Goal: Book appointment/travel/reservation

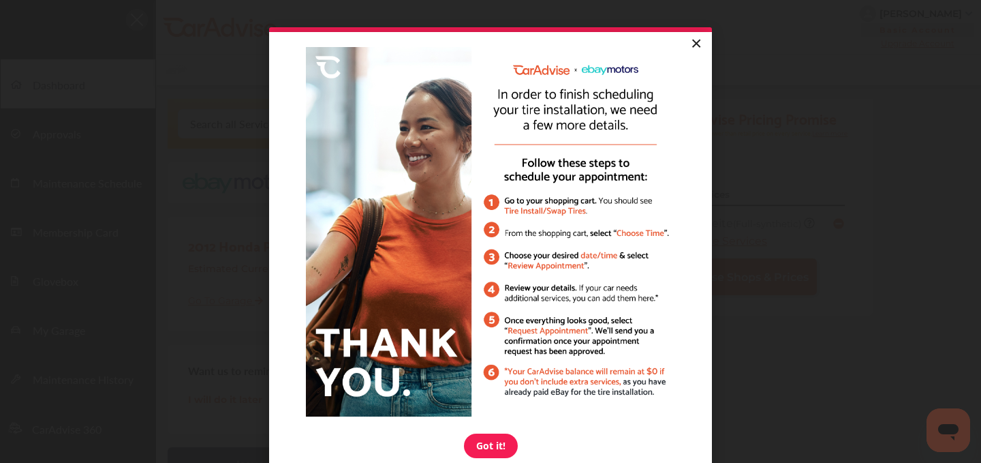
click at [692, 37] on link "×" at bounding box center [696, 44] width 24 height 25
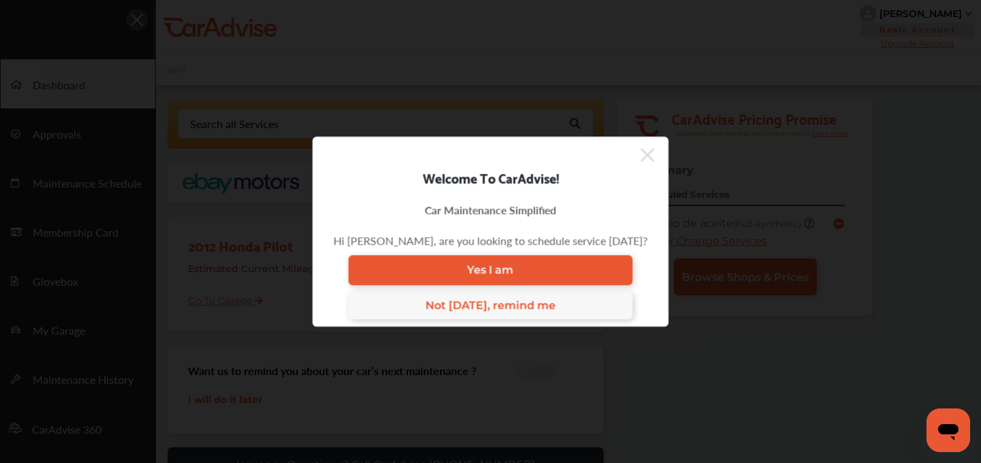
click at [643, 149] on icon at bounding box center [648, 155] width 14 height 22
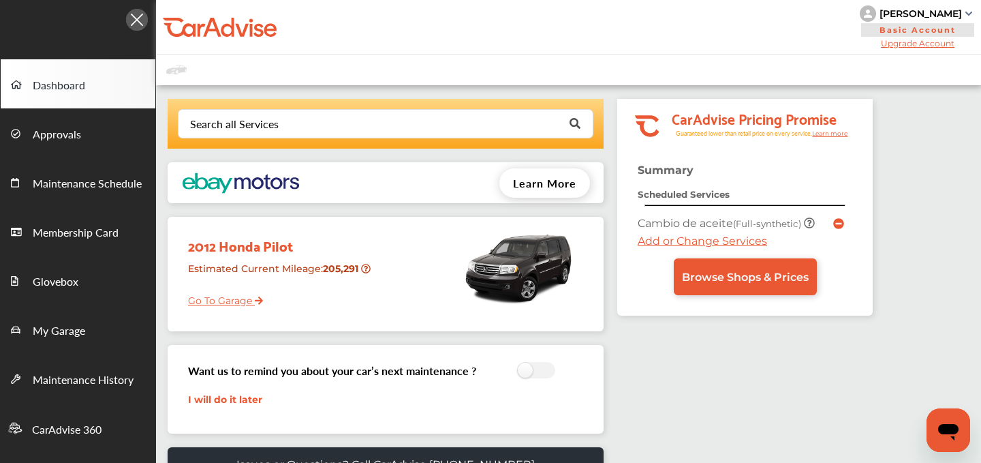
click at [833, 219] on icon at bounding box center [838, 223] width 11 height 11
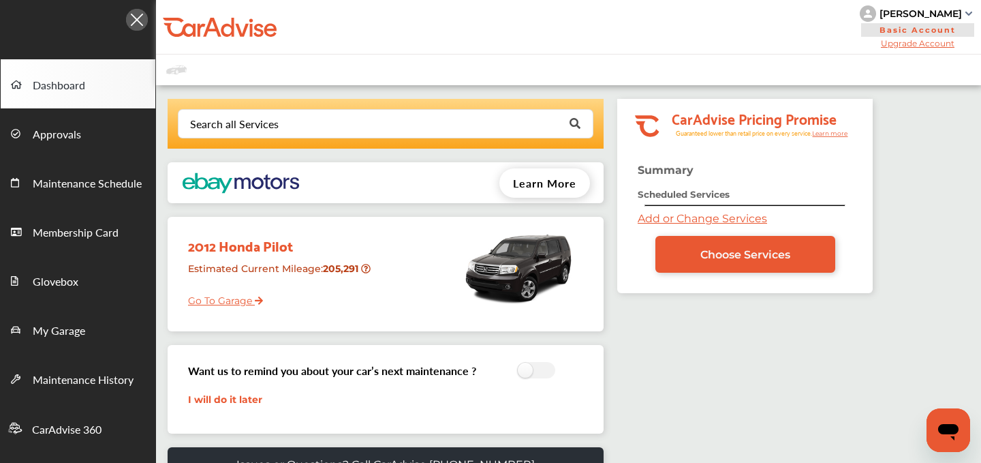
click at [714, 219] on link "Add or Change Services" at bounding box center [702, 218] width 129 height 13
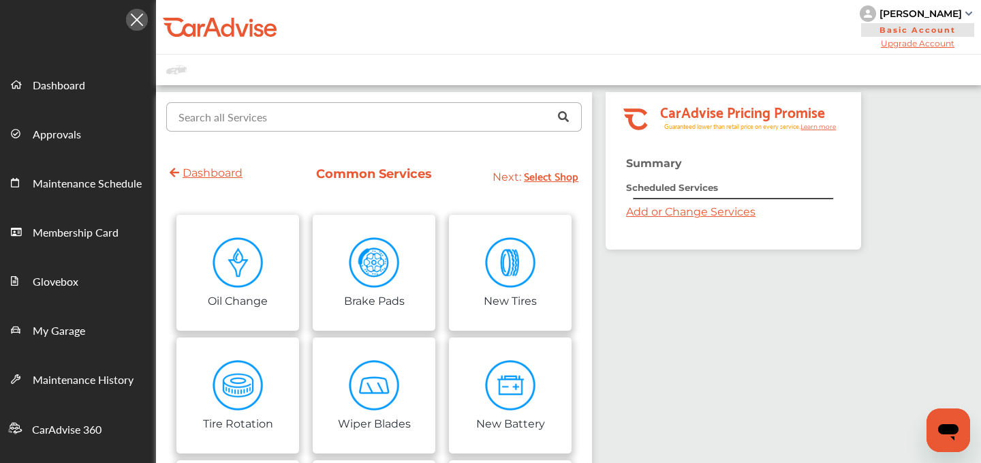
click at [365, 117] on input "text" at bounding box center [371, 116] width 407 height 27
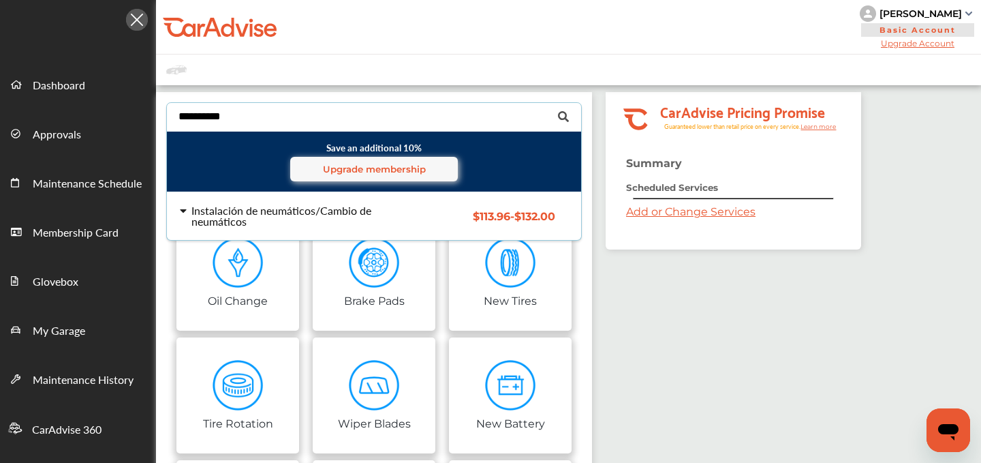
type input "**********"
click at [240, 215] on div "Instalación de neumáticos/Cambio de neumáticos" at bounding box center [295, 216] width 207 height 22
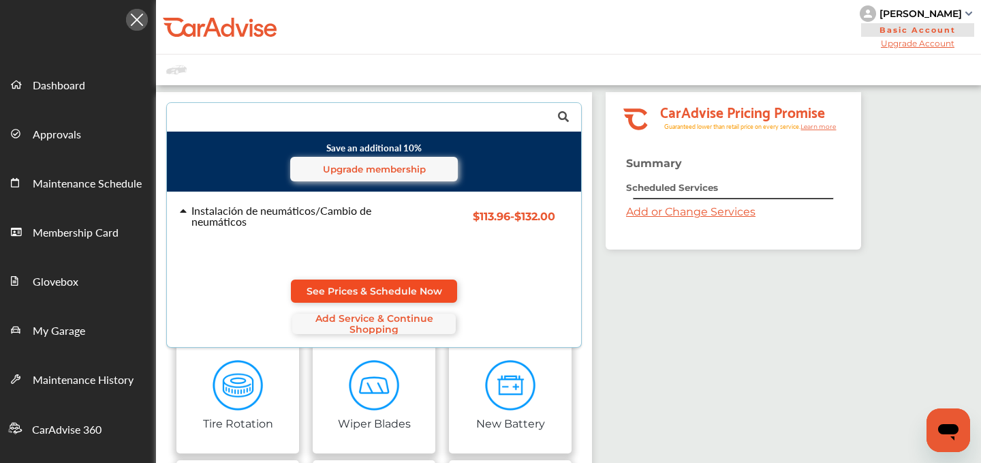
click at [353, 286] on span "See Prices & Schedule Now" at bounding box center [375, 291] width 136 height 11
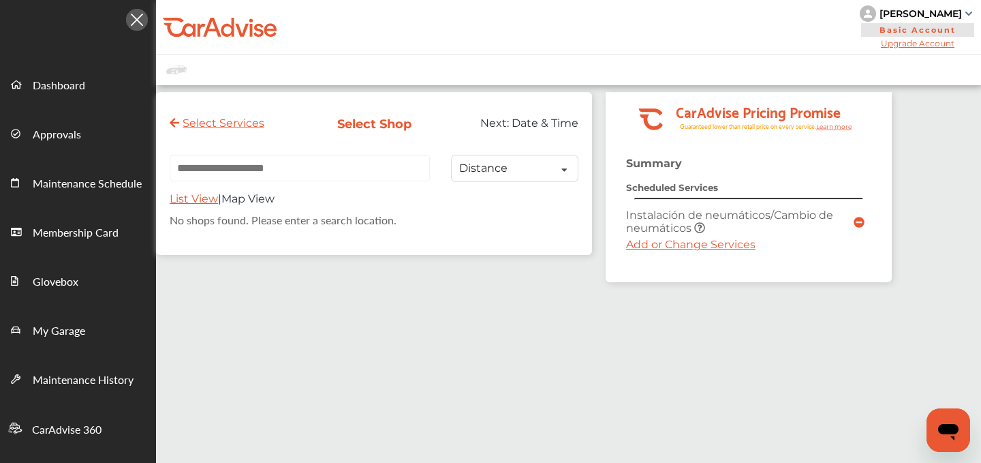
click at [654, 251] on link "Add or Change Services" at bounding box center [690, 244] width 129 height 13
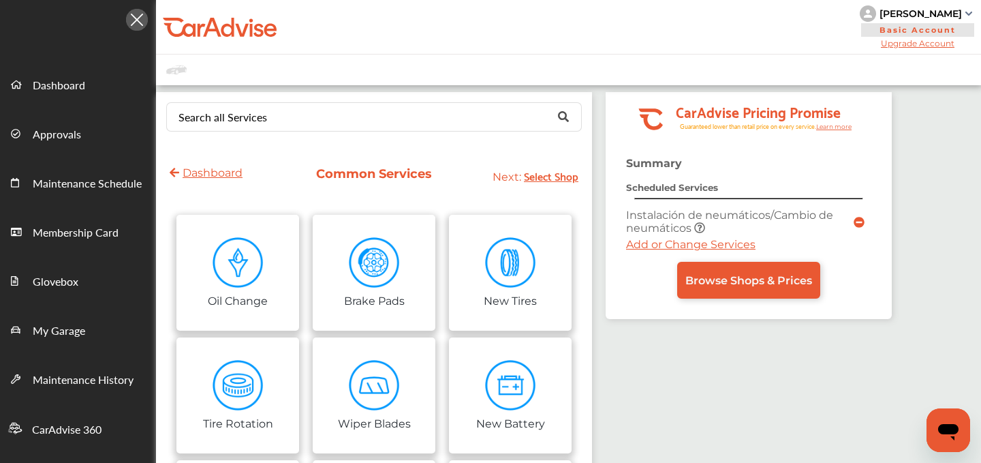
click at [641, 242] on link "Add or Change Services" at bounding box center [690, 244] width 129 height 13
click at [288, 122] on input "text" at bounding box center [371, 116] width 407 height 27
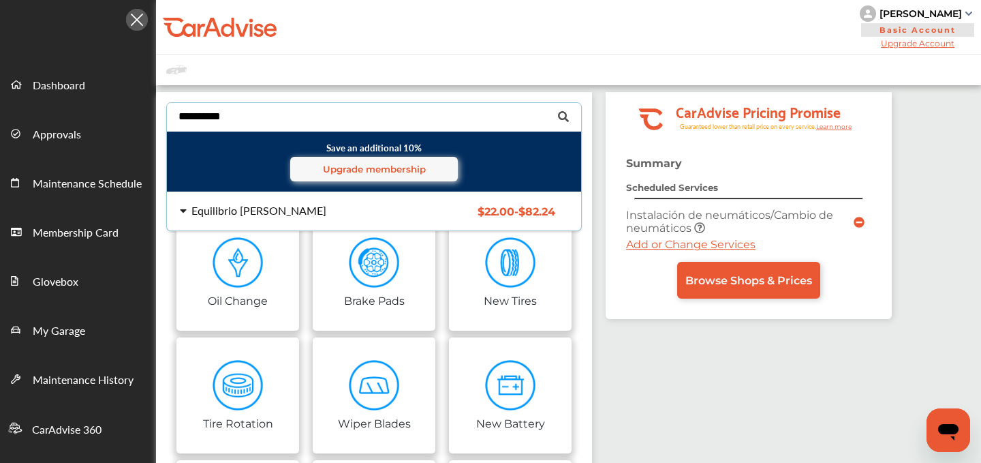
type input "**********"
click at [275, 205] on div "Equilibrio [PERSON_NAME]" at bounding box center [259, 210] width 135 height 11
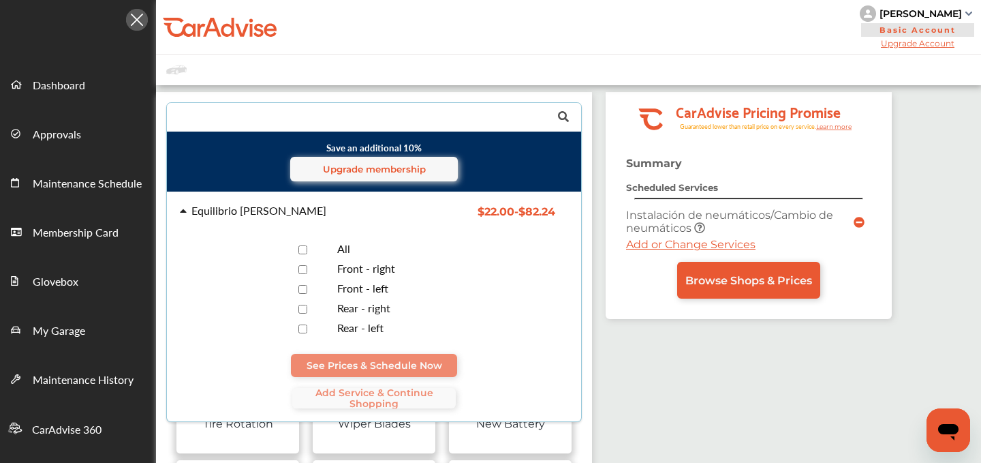
click at [294, 243] on div at bounding box center [303, 249] width 48 height 13
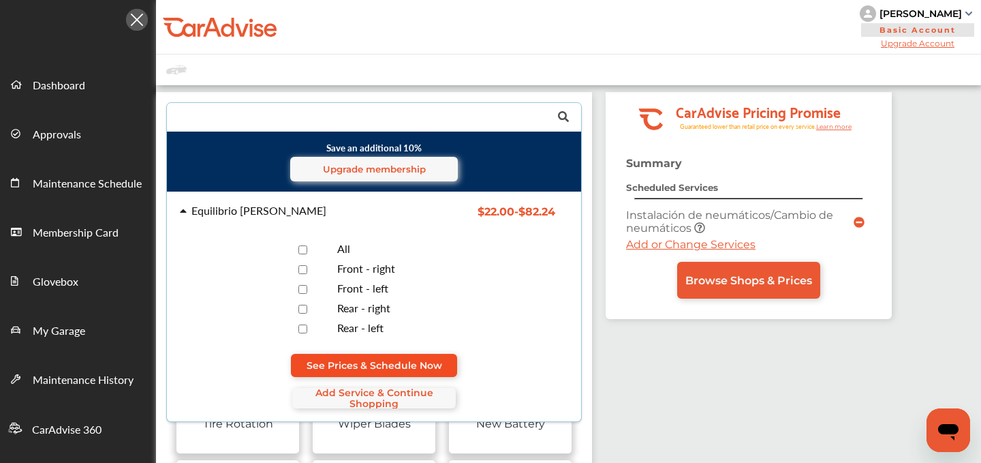
click at [366, 363] on span "See Prices & Schedule Now" at bounding box center [375, 365] width 136 height 11
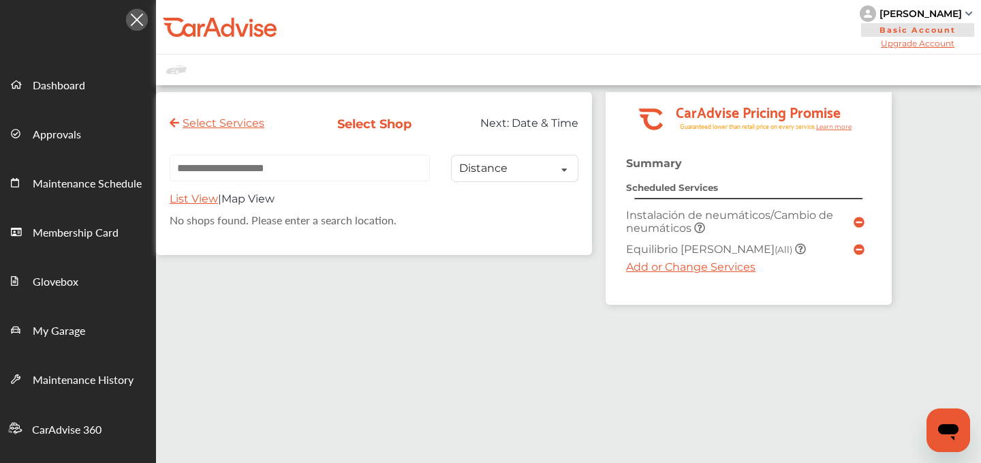
click at [662, 273] on link "Add or Change Services" at bounding box center [690, 266] width 129 height 13
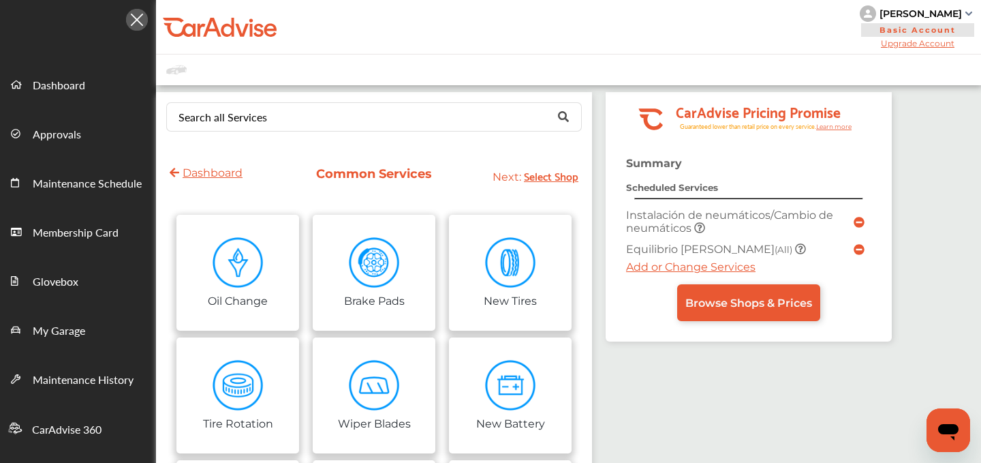
click at [219, 132] on div "Search all Services Looking for something we don’t seem to have? Contact us." at bounding box center [374, 117] width 436 height 50
click at [221, 112] on div "Search all Services" at bounding box center [223, 117] width 89 height 11
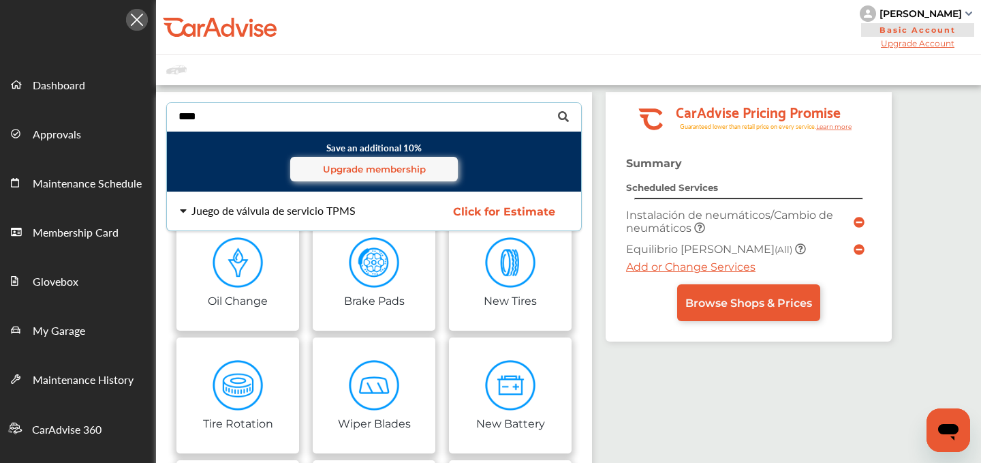
type input "****"
click at [249, 211] on div "Juego de válvula de servicio TPMS" at bounding box center [274, 210] width 164 height 11
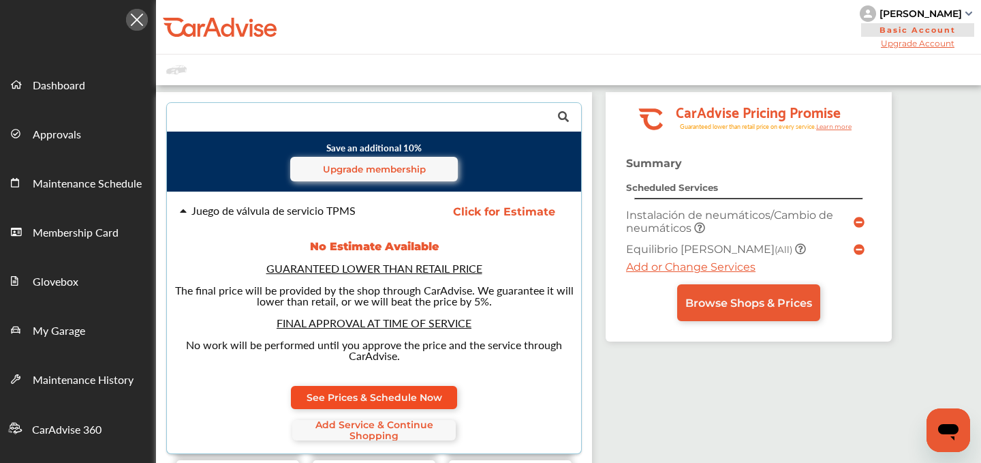
click at [376, 397] on span "See Prices & Schedule Now" at bounding box center [375, 397] width 136 height 11
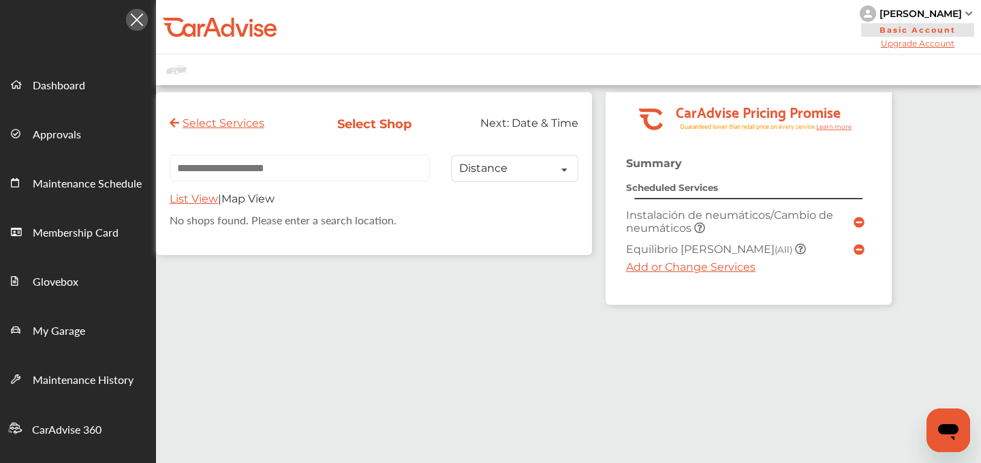
click at [297, 170] on input "text" at bounding box center [300, 168] width 260 height 27
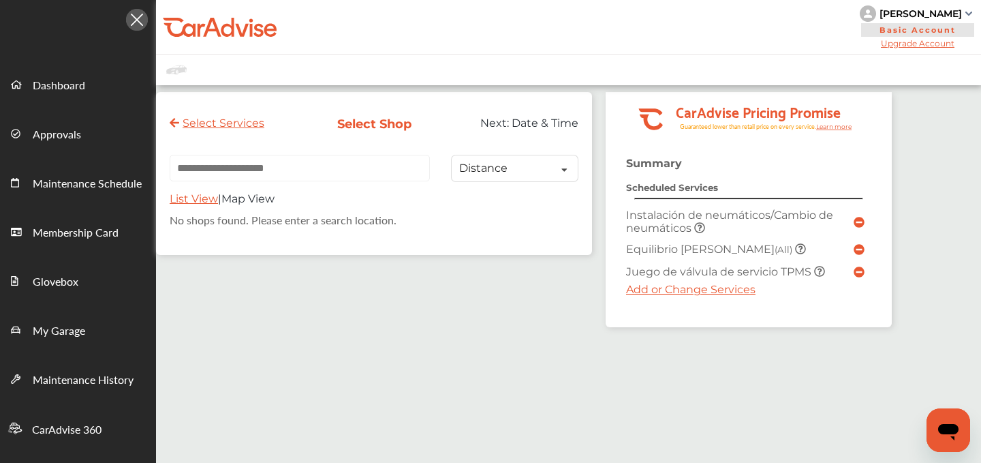
paste input "**********"
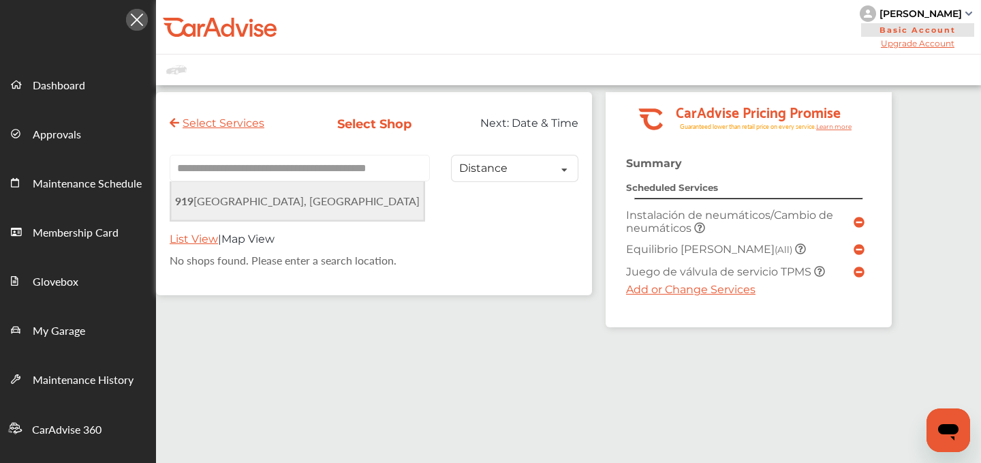
click at [259, 215] on li "[STREET_ADDRESS]" at bounding box center [297, 200] width 253 height 39
type input "**********"
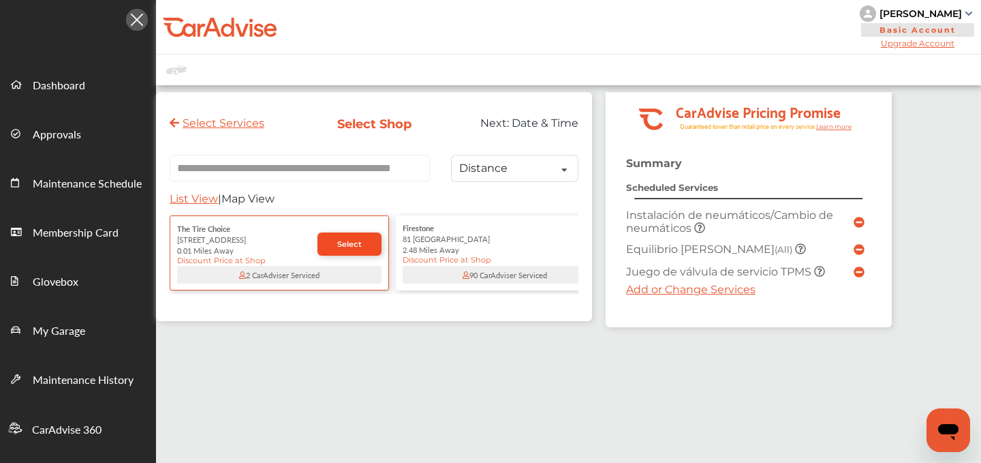
click at [348, 247] on span "Select" at bounding box center [349, 244] width 25 height 10
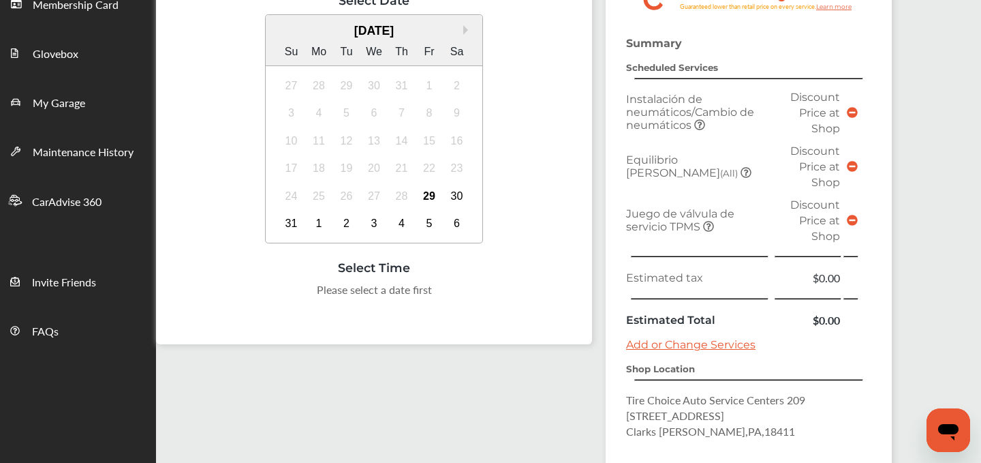
scroll to position [216, 0]
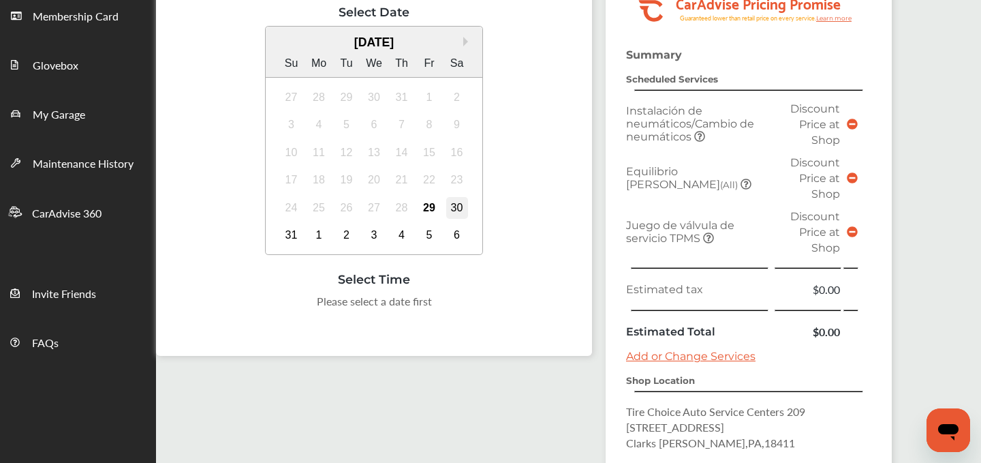
click at [459, 204] on div "30" at bounding box center [457, 208] width 22 height 22
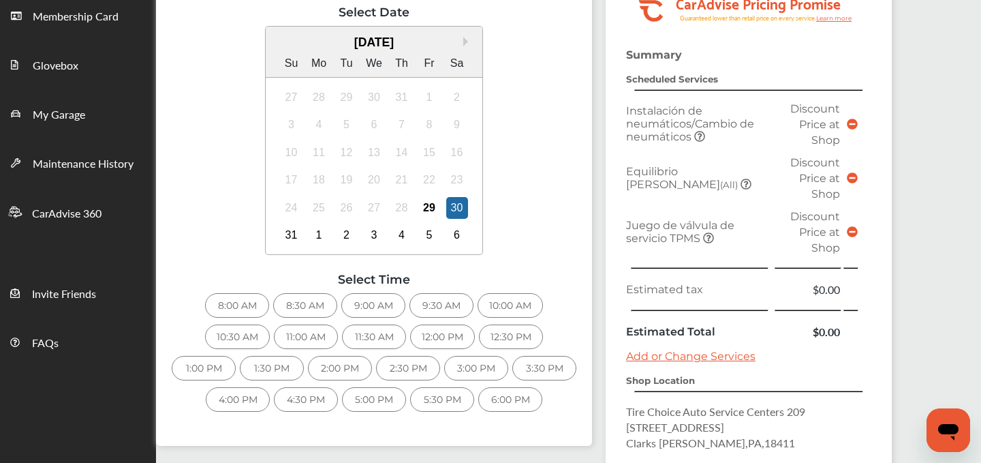
click at [365, 303] on div "9:00 AM" at bounding box center [373, 305] width 64 height 25
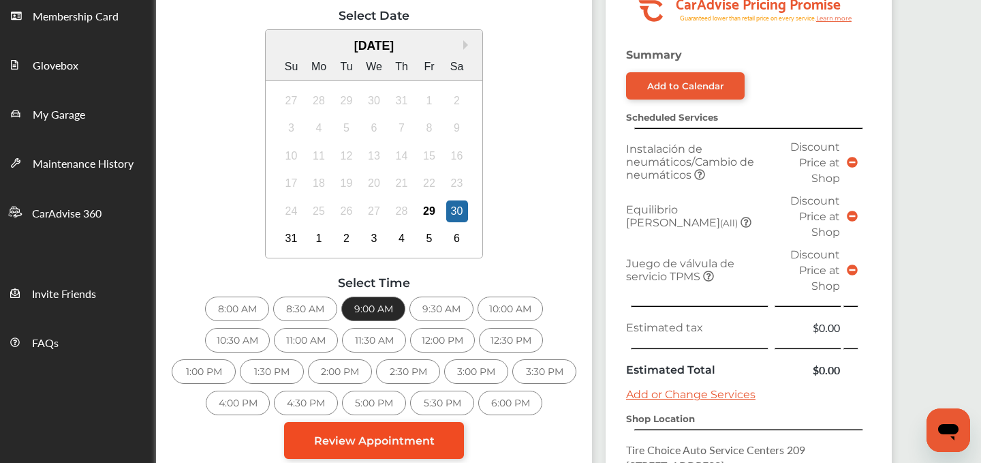
click at [339, 441] on span "Review Appointment" at bounding box center [374, 440] width 121 height 13
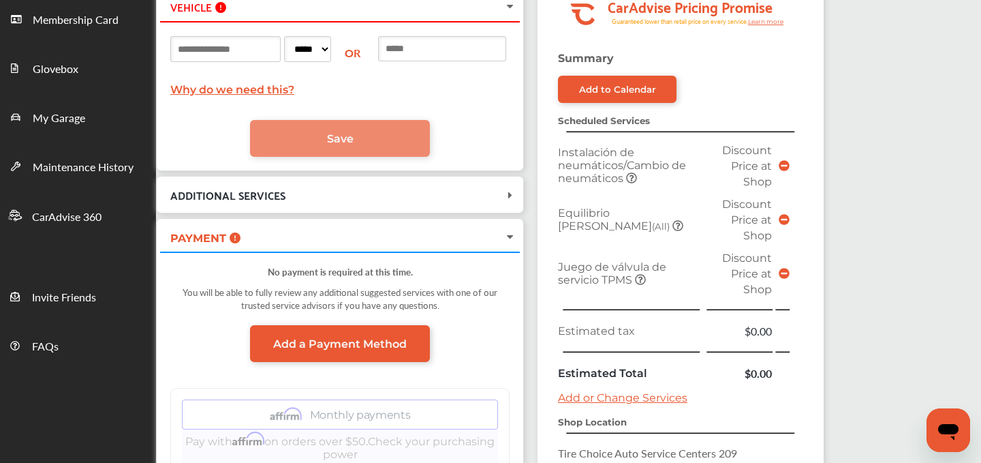
scroll to position [191, 0]
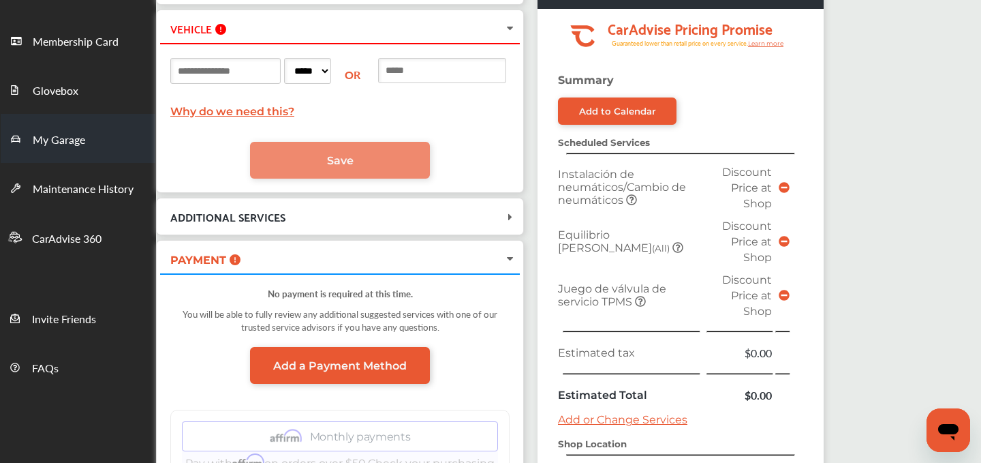
click at [63, 144] on span "My Garage" at bounding box center [59, 141] width 52 height 18
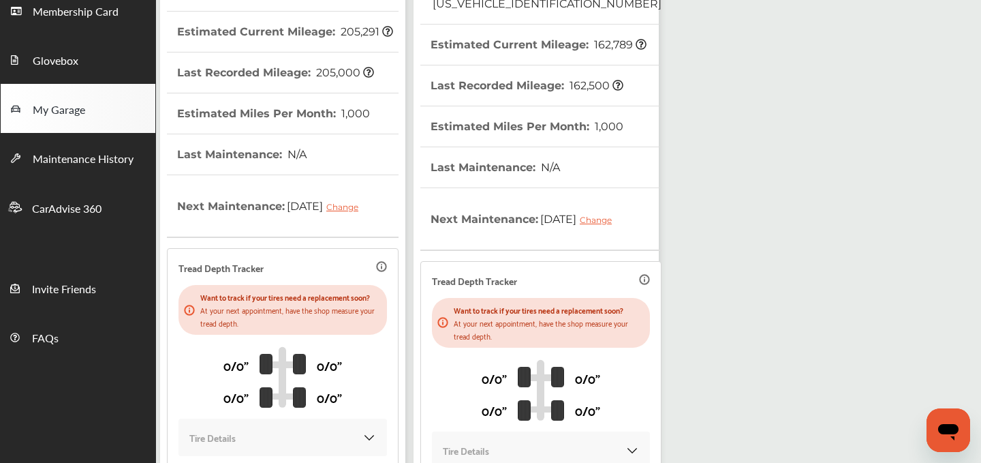
scroll to position [359, 0]
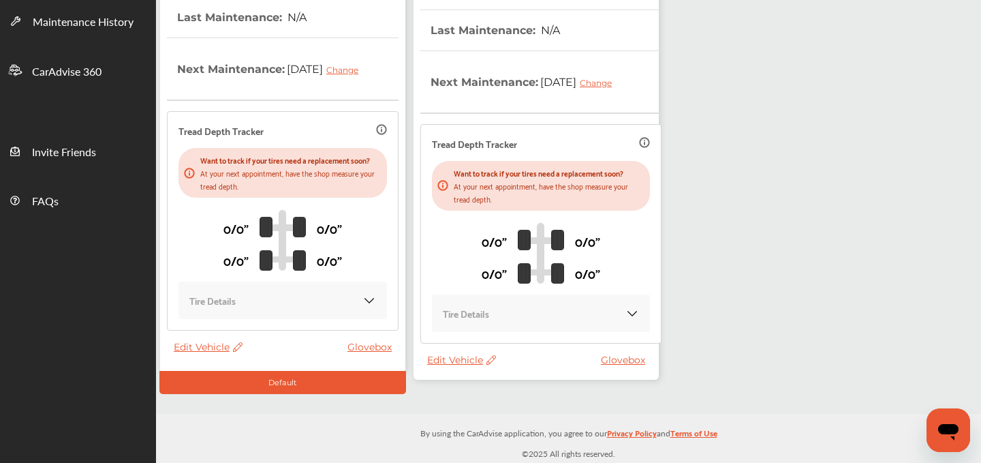
click at [457, 357] on span "Edit Vehicle" at bounding box center [461, 360] width 69 height 12
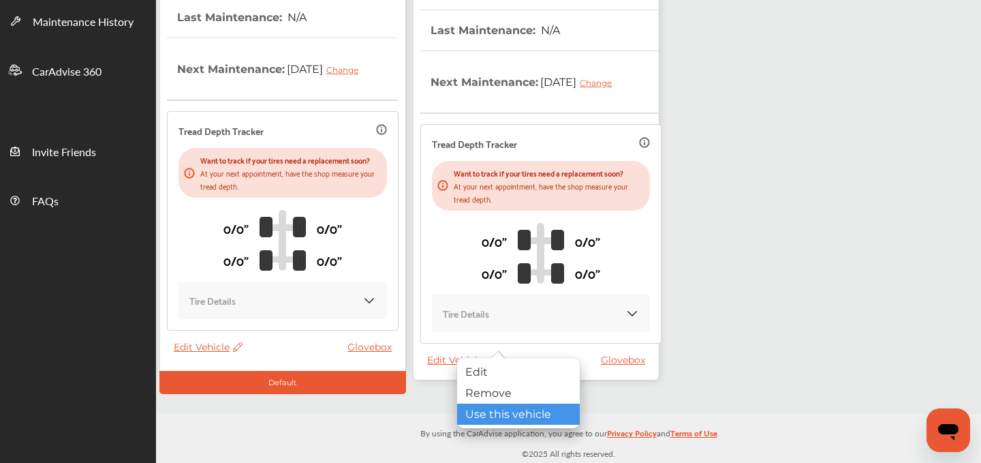
click at [490, 409] on div "Use this vehicle" at bounding box center [518, 413] width 123 height 21
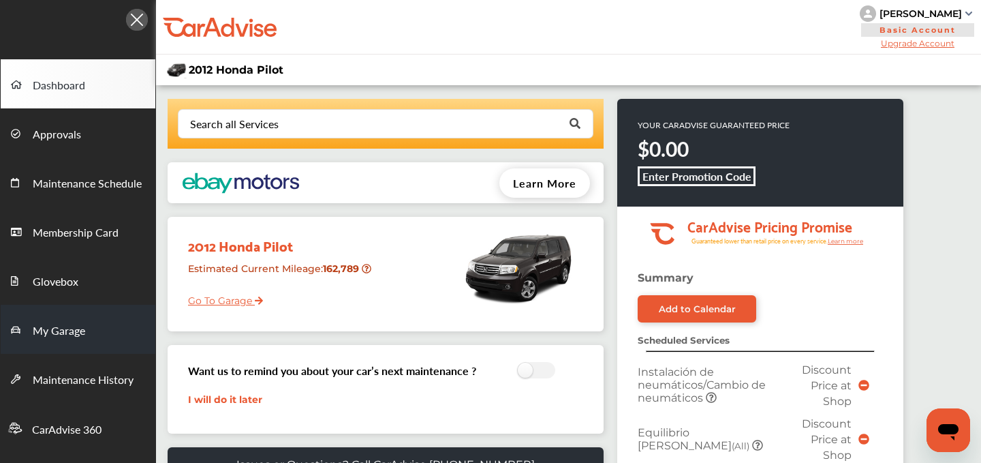
click at [74, 329] on span "My Garage" at bounding box center [59, 331] width 52 height 18
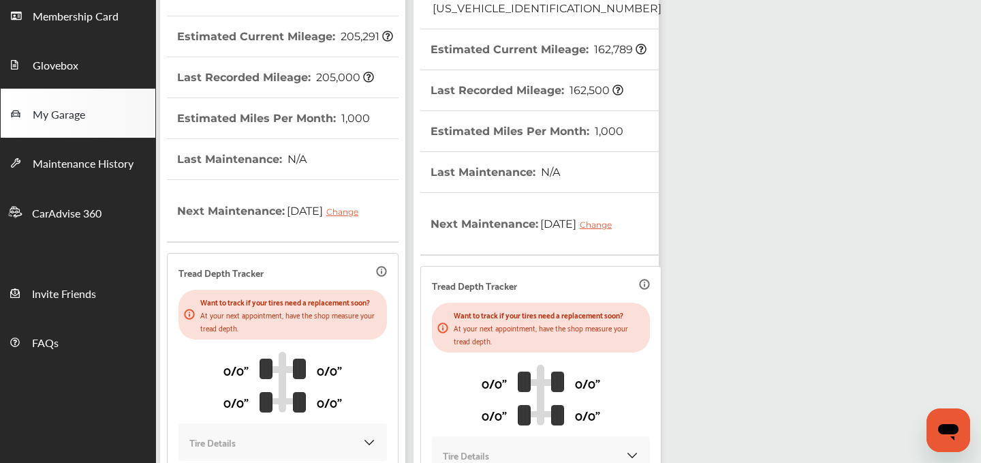
scroll to position [359, 0]
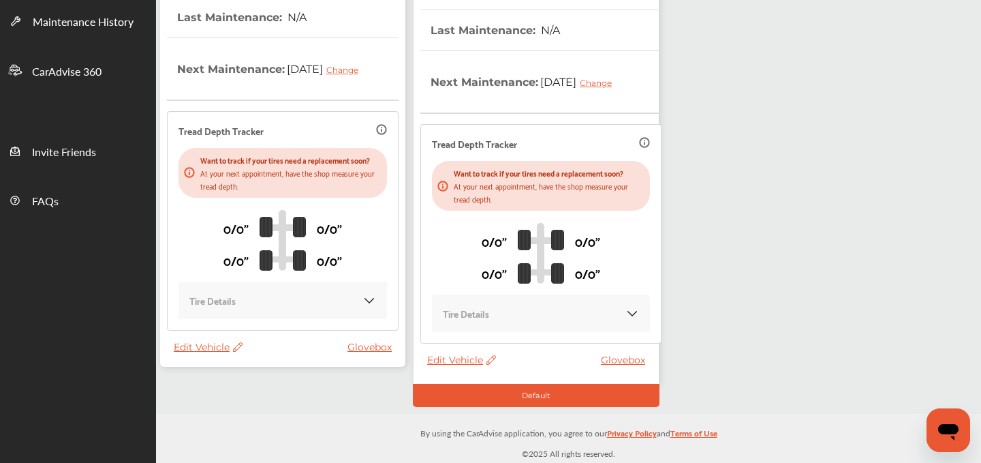
click at [186, 353] on span "Edit Vehicle" at bounding box center [208, 347] width 69 height 12
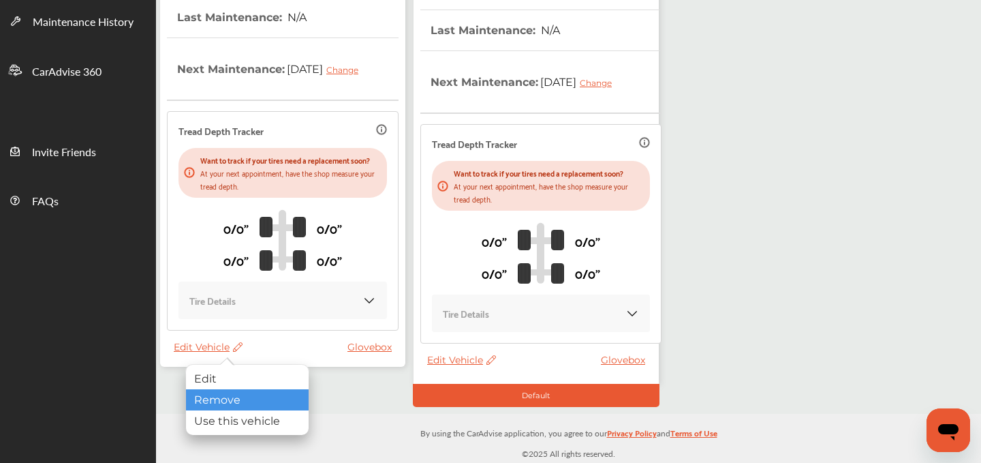
click at [222, 393] on div "Remove" at bounding box center [247, 399] width 123 height 21
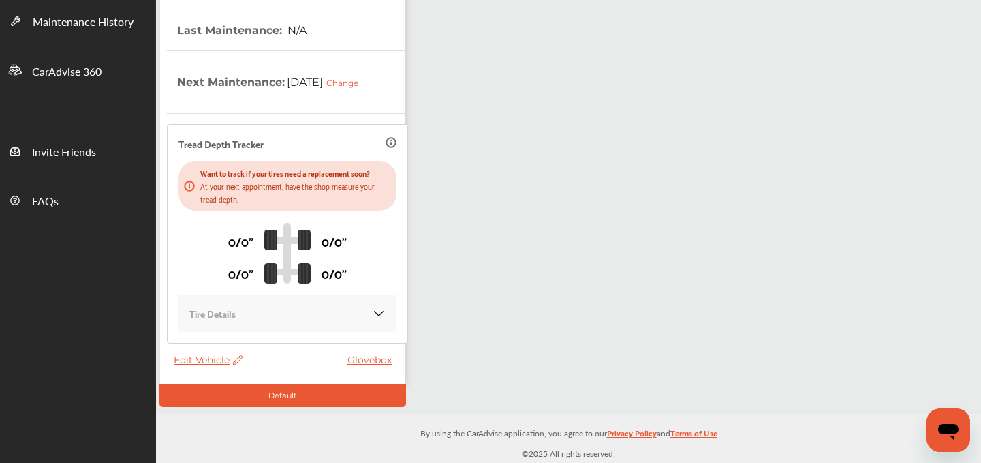
scroll to position [0, 0]
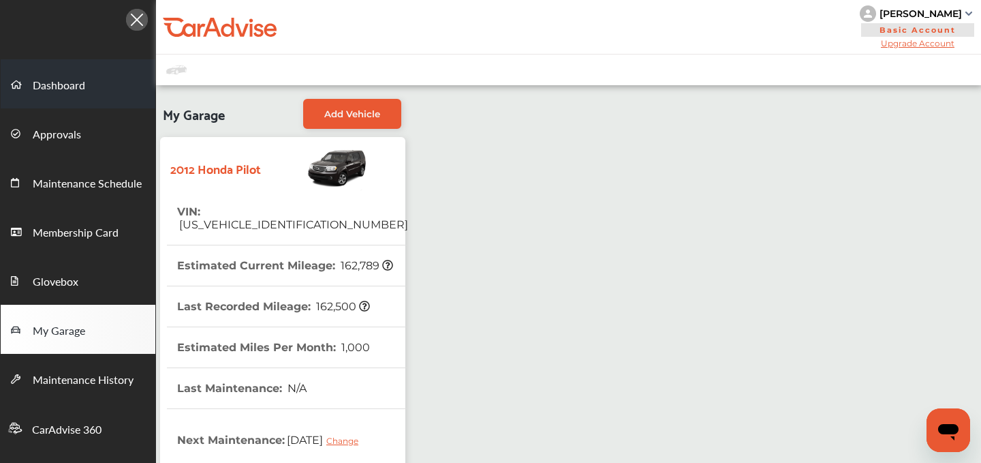
click at [66, 85] on span "Dashboard" at bounding box center [59, 86] width 52 height 18
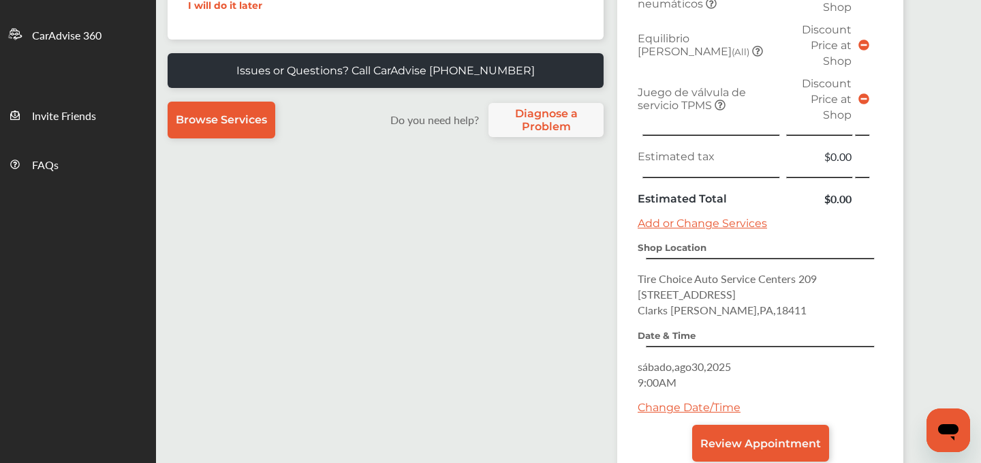
scroll to position [489, 0]
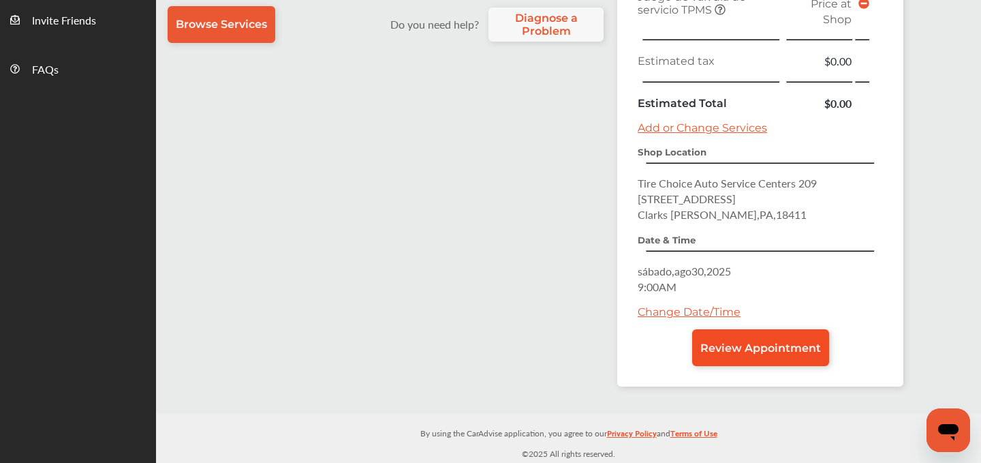
click at [737, 346] on span "Review Appointment" at bounding box center [761, 347] width 121 height 13
